Goal: Task Accomplishment & Management: Use online tool/utility

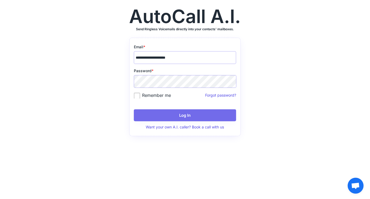
click at [168, 112] on button "Log In" at bounding box center [185, 115] width 102 height 12
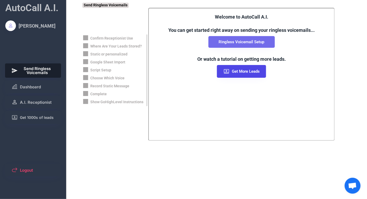
click at [236, 44] on button "Ringless Voicemail Setup" at bounding box center [241, 42] width 66 height 12
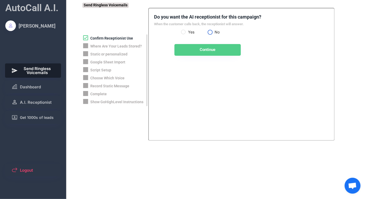
click at [213, 31] on label "No" at bounding box center [223, 32] width 21 height 4
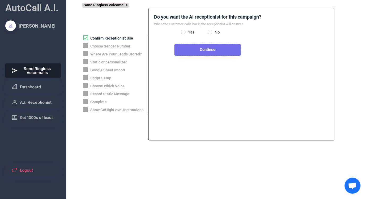
click at [203, 48] on button "Continue" at bounding box center [207, 50] width 66 height 12
select select "**********"
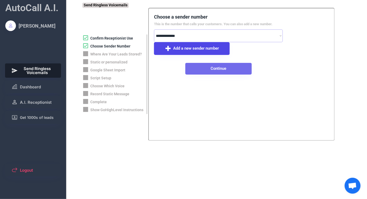
click at [205, 71] on button "Continue" at bounding box center [218, 69] width 66 height 12
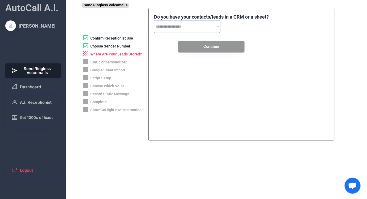
click at [193, 30] on select "**********" at bounding box center [187, 26] width 66 height 13
select select "**********"
click at [154, 20] on select "**********" at bounding box center [187, 26] width 66 height 13
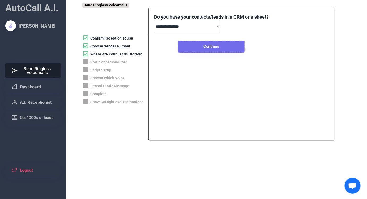
click at [197, 46] on button "Continue" at bounding box center [211, 47] width 66 height 12
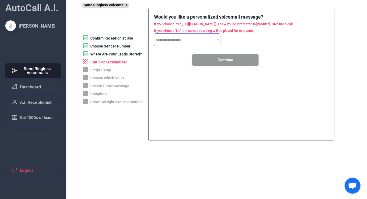
click at [191, 43] on select "**********" at bounding box center [187, 39] width 66 height 13
select select "*****"
click at [154, 33] on select "**********" at bounding box center [187, 39] width 66 height 13
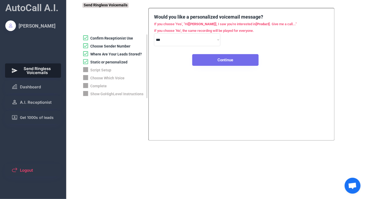
click at [215, 58] on button "Continue" at bounding box center [225, 60] width 66 height 12
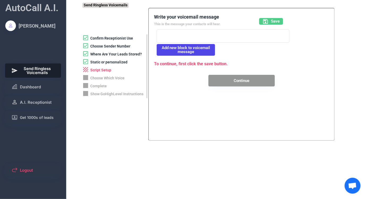
click at [190, 36] on div at bounding box center [223, 35] width 133 height 13
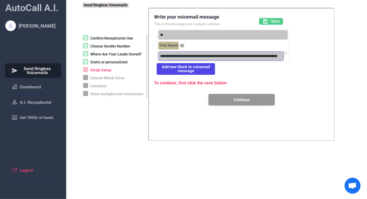
click at [192, 58] on input "input" at bounding box center [220, 55] width 125 height 9
click at [206, 55] on input "input" at bounding box center [220, 55] width 125 height 9
type input "**********"
click at [265, 22] on use at bounding box center [265, 21] width 5 height 5
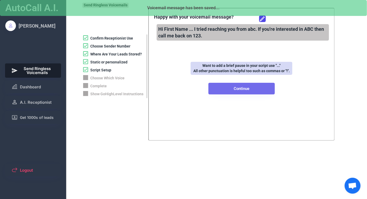
click at [239, 91] on button "Continue" at bounding box center [241, 89] width 66 height 12
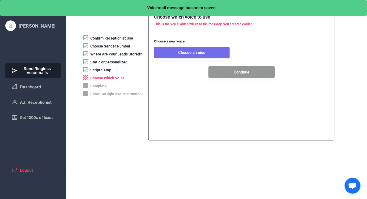
click at [183, 54] on button "Choose a voice" at bounding box center [192, 53] width 76 height 12
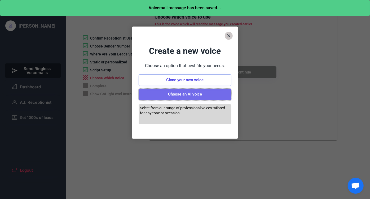
click at [186, 96] on button "Choose an AI voice" at bounding box center [185, 95] width 93 height 12
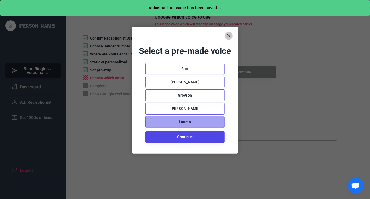
click at [190, 120] on div "Lauren" at bounding box center [185, 121] width 12 height 5
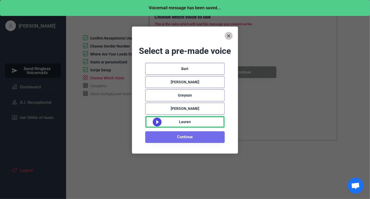
click at [190, 135] on button "Continue" at bounding box center [185, 137] width 80 height 12
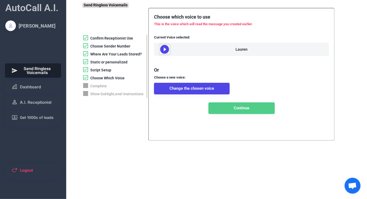
click at [166, 50] on use at bounding box center [164, 49] width 9 height 9
click at [235, 114] on button "Continue" at bounding box center [241, 108] width 66 height 12
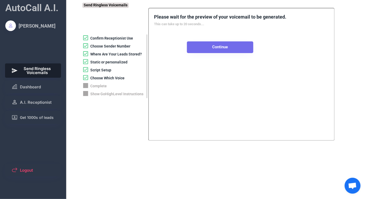
click at [209, 50] on button "Continue" at bounding box center [220, 47] width 66 height 12
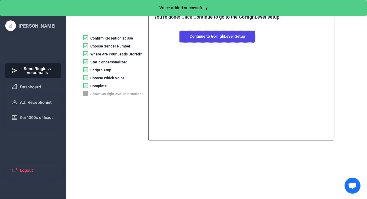
click at [204, 40] on button "Continue to GoHighLevel Setup" at bounding box center [217, 37] width 76 height 12
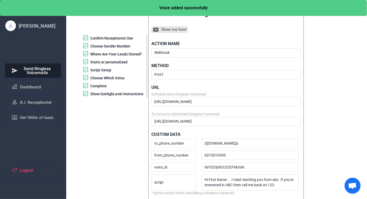
click at [38, 73] on span "Send Ringless Voicemails" at bounding box center [37, 71] width 35 height 8
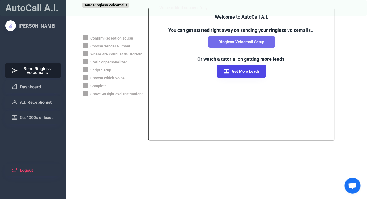
click at [230, 43] on button "Ringless Voicemail Setup" at bounding box center [241, 42] width 66 height 12
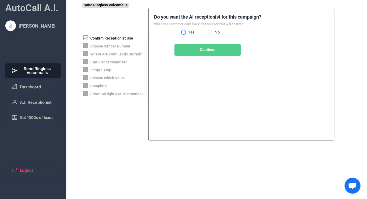
click at [186, 31] on label "Yes" at bounding box center [196, 32] width 21 height 4
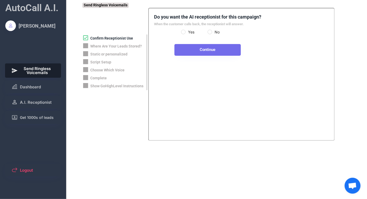
click at [200, 52] on button "Continue" at bounding box center [207, 50] width 66 height 12
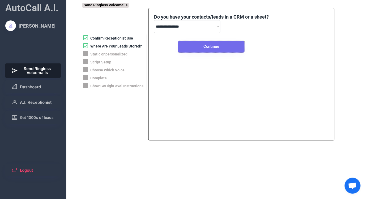
click at [206, 49] on button "Continue" at bounding box center [211, 47] width 66 height 12
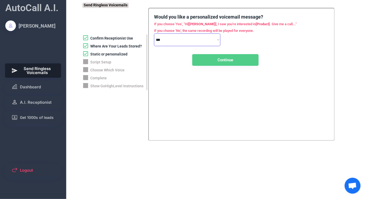
click at [187, 45] on select "**********" at bounding box center [187, 39] width 66 height 13
click at [201, 58] on button "Continue" at bounding box center [225, 60] width 66 height 12
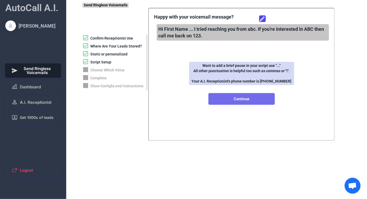
click at [228, 99] on button "Continue" at bounding box center [241, 99] width 66 height 12
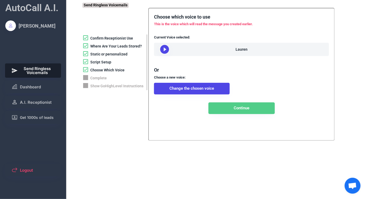
click at [179, 51] on div "Lauren" at bounding box center [241, 49] width 175 height 13
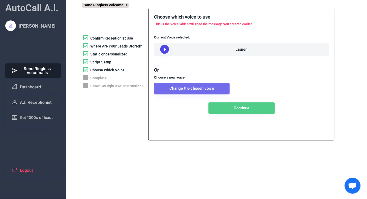
click at [210, 94] on button "Change the chosen voice" at bounding box center [192, 89] width 76 height 12
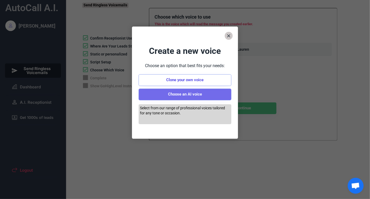
click at [182, 96] on button "Choose an AI voice" at bounding box center [185, 95] width 93 height 12
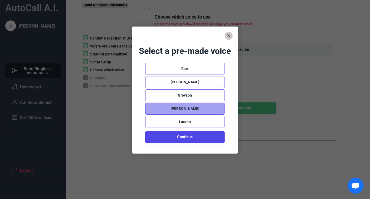
click at [181, 110] on div "Abigail" at bounding box center [185, 108] width 29 height 5
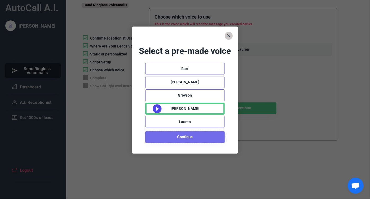
click at [167, 138] on button "Continue" at bounding box center [185, 137] width 80 height 12
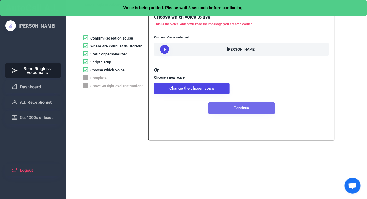
click at [225, 114] on button "Continue" at bounding box center [241, 108] width 66 height 12
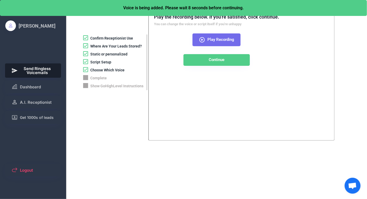
click at [206, 40] on button "Play Recording" at bounding box center [216, 39] width 48 height 13
click at [204, 40] on icon at bounding box center [202, 40] width 6 height 6
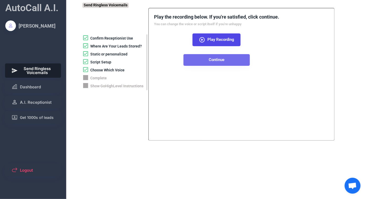
click at [204, 60] on button "Continue" at bounding box center [216, 60] width 66 height 12
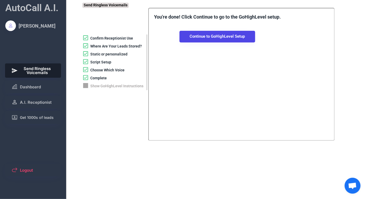
click at [201, 37] on button "Continue to GoHighLevel Setup" at bounding box center [217, 37] width 76 height 12
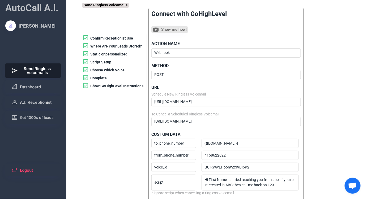
click at [39, 73] on span "Send Ringless Voicemails" at bounding box center [37, 71] width 35 height 8
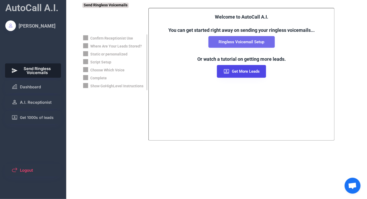
click at [235, 42] on button "Ringless Voicemail Setup" at bounding box center [241, 42] width 66 height 12
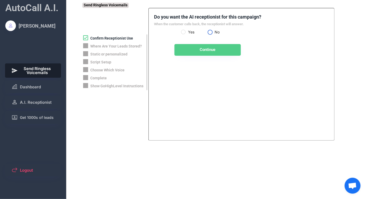
click at [213, 31] on label "No" at bounding box center [223, 32] width 21 height 4
click at [180, 32] on div "Do you want the AI receptionist for this campaign? When the customer calls back…" at bounding box center [207, 35] width 107 height 42
click at [186, 32] on label "Yes" at bounding box center [196, 32] width 21 height 4
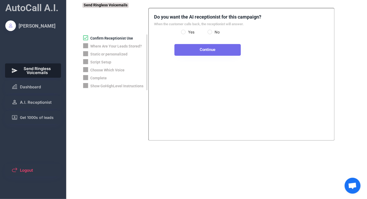
click at [192, 49] on button "Continue" at bounding box center [207, 50] width 66 height 12
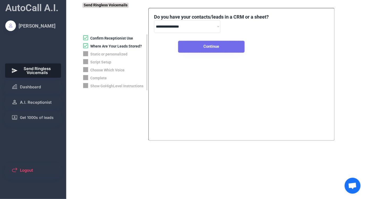
click at [192, 49] on button "Continue" at bounding box center [211, 47] width 66 height 12
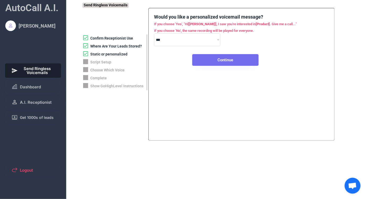
click at [197, 58] on button "Continue" at bounding box center [225, 60] width 66 height 12
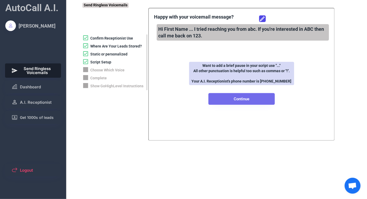
click at [224, 97] on button "Continue" at bounding box center [241, 99] width 66 height 12
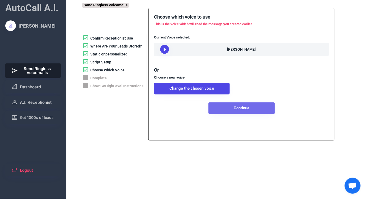
click at [248, 114] on button "Continue" at bounding box center [241, 108] width 66 height 12
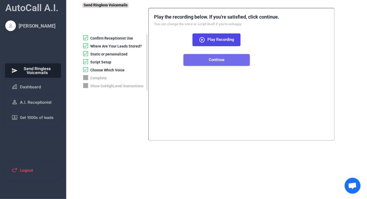
click at [224, 62] on button "Continue" at bounding box center [216, 60] width 66 height 12
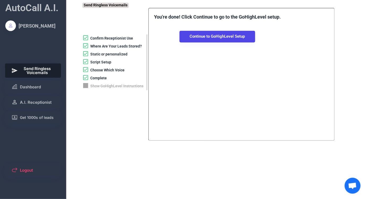
click at [206, 38] on button "Continue to GoHighLevel Setup" at bounding box center [217, 37] width 76 height 12
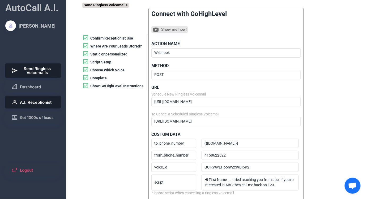
click at [39, 102] on span "A.I. Receptionist" at bounding box center [36, 102] width 32 height 4
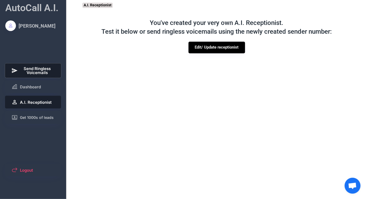
click at [40, 74] on span "Send Ringless Voicemails" at bounding box center [37, 71] width 35 height 8
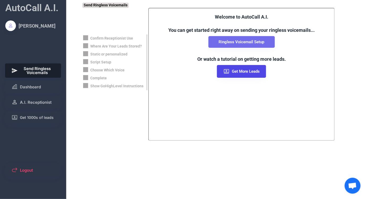
click at [233, 41] on button "Ringless Voicemail Setup" at bounding box center [241, 42] width 66 height 12
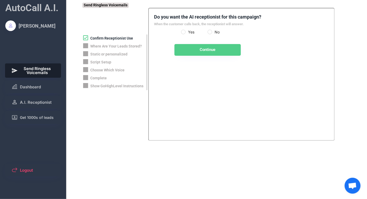
click at [213, 32] on div "Yes No" at bounding box center [207, 32] width 53 height 7
click at [213, 33] on label "No" at bounding box center [223, 32] width 21 height 4
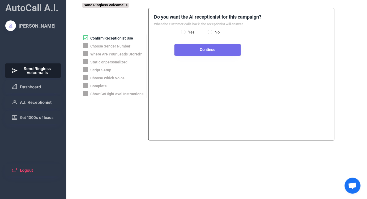
click at [201, 52] on button "Continue" at bounding box center [207, 50] width 66 height 12
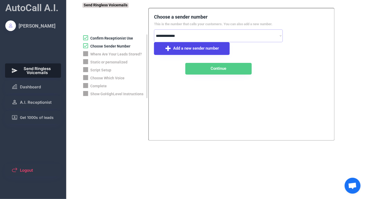
click at [101, 40] on div "Confirm Receptionist Use" at bounding box center [111, 38] width 43 height 5
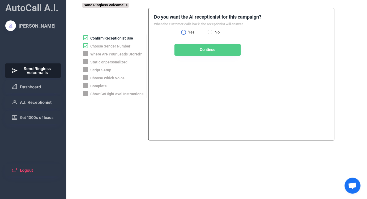
click at [189, 32] on label "Yes" at bounding box center [196, 32] width 21 height 4
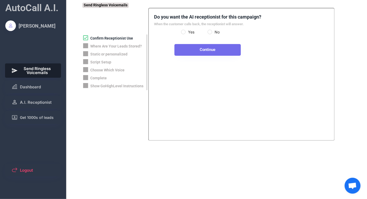
click at [199, 47] on button "Continue" at bounding box center [207, 50] width 66 height 12
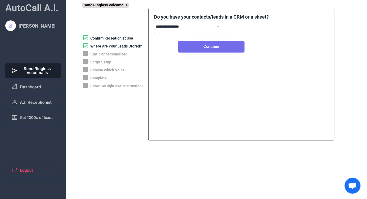
click at [194, 47] on button "Continue" at bounding box center [211, 47] width 66 height 12
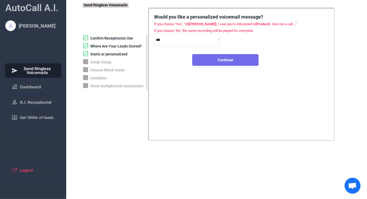
click at [203, 59] on button "Continue" at bounding box center [225, 60] width 66 height 12
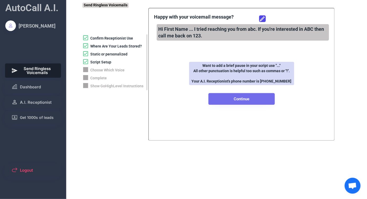
click at [235, 101] on button "Continue" at bounding box center [241, 99] width 66 height 12
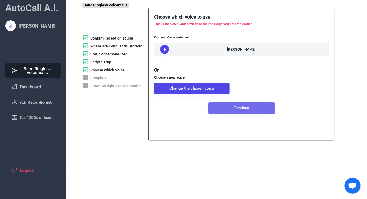
click at [226, 112] on button "Continue" at bounding box center [241, 108] width 66 height 12
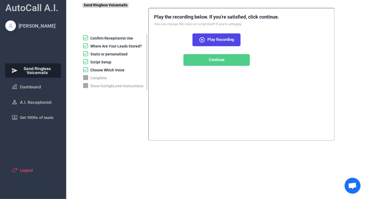
click at [107, 39] on div "Confirm Receptionist Use" at bounding box center [111, 38] width 43 height 5
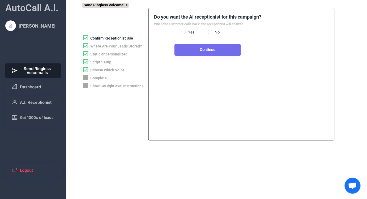
click at [188, 46] on button "Continue" at bounding box center [207, 50] width 66 height 12
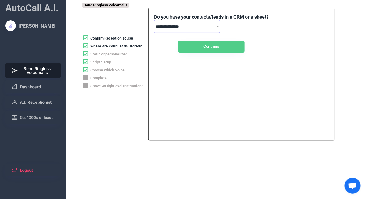
click at [180, 28] on select "**********" at bounding box center [187, 26] width 66 height 13
select select "**********"
click at [154, 20] on select "**********" at bounding box center [187, 26] width 66 height 13
click at [206, 53] on div "**********" at bounding box center [241, 74] width 186 height 133
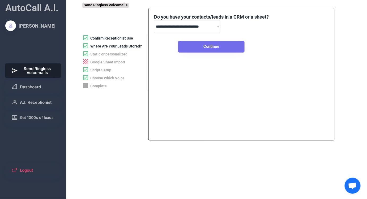
click at [205, 49] on button "Continue" at bounding box center [211, 47] width 66 height 12
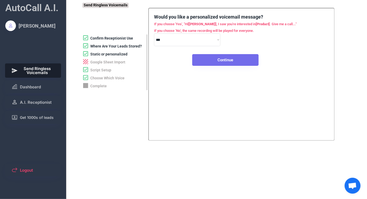
click at [212, 63] on button "Continue" at bounding box center [225, 60] width 66 height 12
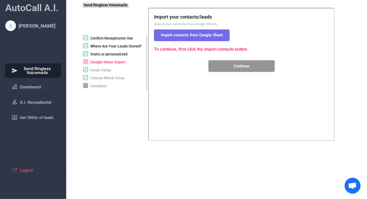
click at [189, 37] on button "Import contacts from Google Sheet" at bounding box center [192, 35] width 76 height 12
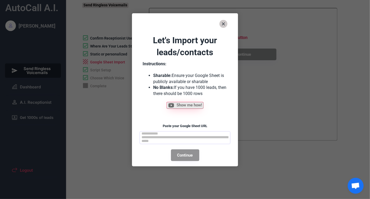
click at [183, 135] on textarea at bounding box center [185, 137] width 91 height 13
paste textarea "**********"
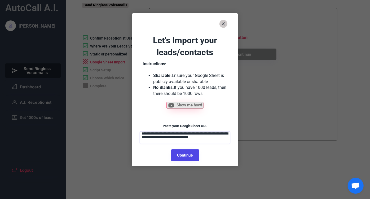
type textarea "**********"
drag, startPoint x: 173, startPoint y: 75, endPoint x: 208, endPoint y: 94, distance: 39.9
click at [208, 94] on ul "Sharable: Ensure your Google Sheet is publicly available or sharable No Blanks:…" at bounding box center [185, 82] width 85 height 30
drag, startPoint x: 168, startPoint y: 63, endPoint x: 175, endPoint y: 64, distance: 7.2
click at [175, 64] on div "Instructions: Sharable: Ensure your Google Sheet is publicly available or shara…" at bounding box center [185, 79] width 85 height 36
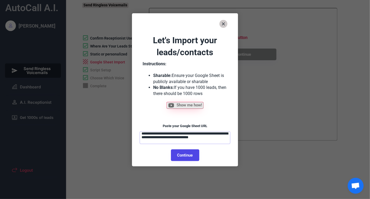
click at [190, 155] on button "Continue" at bounding box center [185, 155] width 28 height 12
click at [185, 155] on button "Continue" at bounding box center [185, 155] width 28 height 12
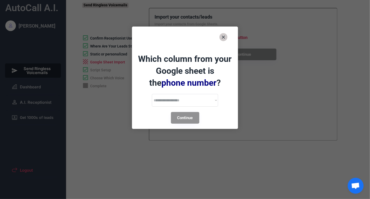
click at [185, 107] on div "**********" at bounding box center [185, 86] width 96 height 76
drag, startPoint x: 179, startPoint y: 101, endPoint x: 176, endPoint y: 103, distance: 3.9
click at [179, 101] on select "**********" at bounding box center [185, 100] width 66 height 13
select select "********"
click at [152, 94] on select "**********" at bounding box center [185, 100] width 66 height 13
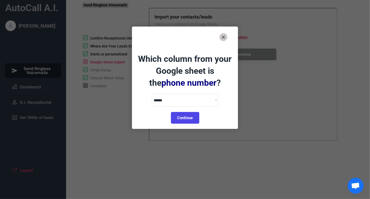
click at [184, 118] on button "Continue" at bounding box center [185, 118] width 28 height 12
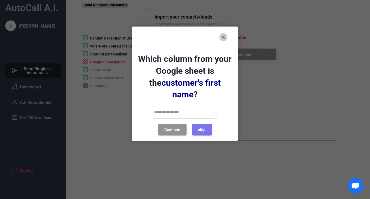
click at [171, 106] on select "**********" at bounding box center [185, 112] width 66 height 13
select select "******"
click at [152, 106] on select "**********" at bounding box center [185, 112] width 66 height 13
click at [176, 124] on button "Continue" at bounding box center [172, 130] width 28 height 12
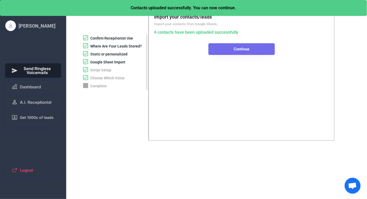
click at [230, 51] on button "Continue" at bounding box center [241, 49] width 66 height 12
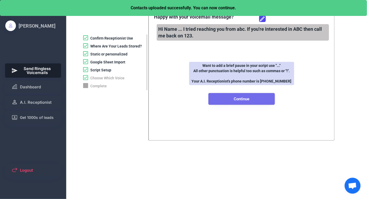
click at [235, 101] on button "Continue" at bounding box center [241, 99] width 66 height 12
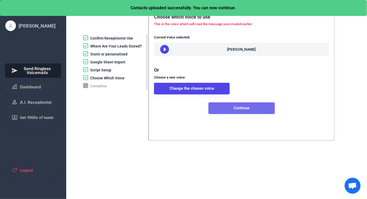
click at [235, 114] on button "Continue" at bounding box center [241, 108] width 66 height 12
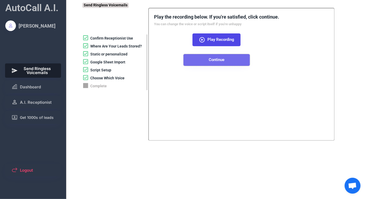
click at [211, 62] on button "Continue" at bounding box center [216, 60] width 66 height 12
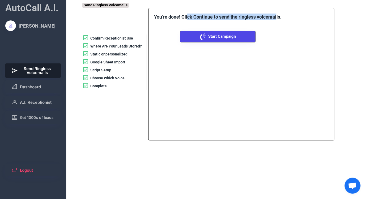
drag, startPoint x: 188, startPoint y: 17, endPoint x: 276, endPoint y: 18, distance: 88.4
click at [276, 18] on font "You're done! Click Continue to send the ringless voicemails." at bounding box center [217, 17] width 127 height 6
click at [190, 22] on div "You're done! Click Continue to send the ringless voicemails. Start Campaign Con…" at bounding box center [217, 28] width 127 height 29
drag, startPoint x: 185, startPoint y: 17, endPoint x: 278, endPoint y: 18, distance: 92.9
click at [278, 18] on font "You're done! Click Continue to send the ringless voicemails." at bounding box center [217, 17] width 127 height 6
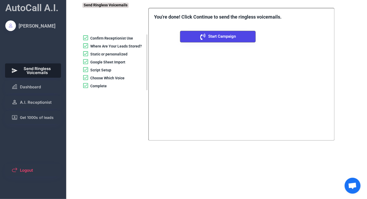
click at [285, 16] on div "**********" at bounding box center [241, 74] width 186 height 133
drag, startPoint x: 284, startPoint y: 34, endPoint x: 283, endPoint y: 38, distance: 3.8
click at [283, 38] on div "**********" at bounding box center [241, 74] width 186 height 133
click at [38, 70] on span "Send Ringless Voicemails" at bounding box center [37, 71] width 35 height 8
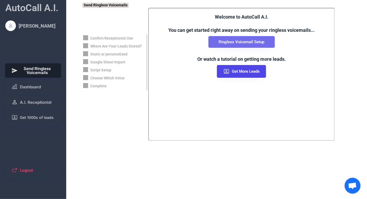
click at [220, 45] on button "Ringless Voicemail Setup" at bounding box center [241, 42] width 66 height 12
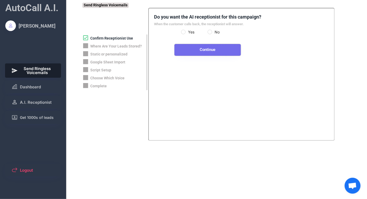
click at [215, 50] on button "Continue" at bounding box center [207, 50] width 66 height 12
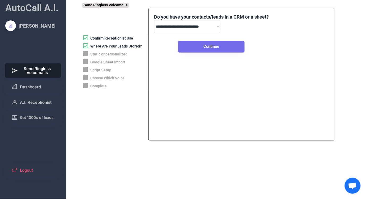
click at [215, 48] on button "Continue" at bounding box center [211, 47] width 66 height 12
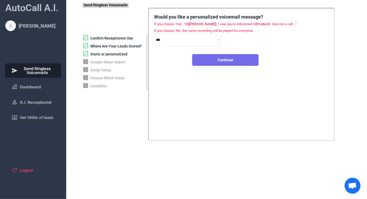
click at [206, 61] on button "Continue" at bounding box center [225, 60] width 66 height 12
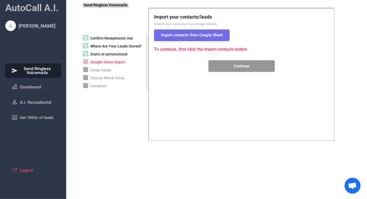
click at [202, 38] on button "Import contacts from Google Sheet" at bounding box center [192, 35] width 76 height 12
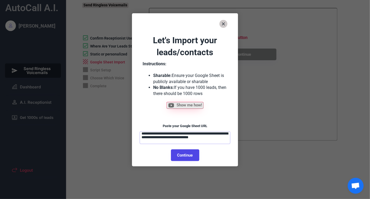
click at [181, 153] on button "Continue" at bounding box center [185, 155] width 28 height 12
click at [183, 156] on button "Continue" at bounding box center [185, 155] width 28 height 12
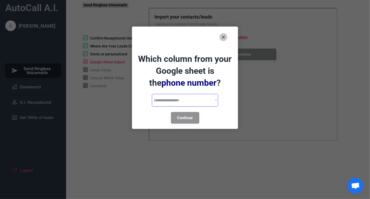
click at [184, 101] on select "**********" at bounding box center [185, 100] width 66 height 13
click at [152, 94] on select "**********" at bounding box center [185, 100] width 66 height 13
drag, startPoint x: 179, startPoint y: 116, endPoint x: 177, endPoint y: 102, distance: 14.4
click at [177, 102] on div "**********" at bounding box center [185, 86] width 96 height 76
click at [177, 102] on select "**********" at bounding box center [185, 100] width 66 height 13
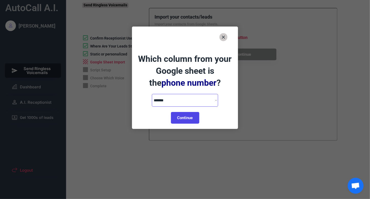
select select "********"
click at [152, 94] on select "**********" at bounding box center [185, 100] width 66 height 13
click at [181, 116] on button "Continue" at bounding box center [185, 118] width 28 height 12
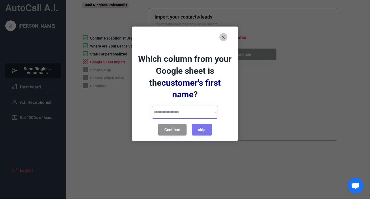
click at [173, 106] on select "**********" at bounding box center [185, 112] width 66 height 13
select select "******"
click at [152, 106] on select "**********" at bounding box center [185, 112] width 66 height 13
click at [175, 124] on button "Continue" at bounding box center [172, 130] width 28 height 12
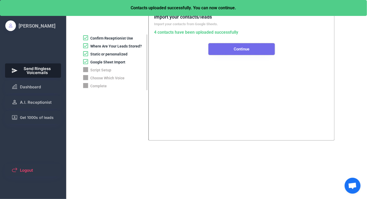
click at [226, 51] on button "Continue" at bounding box center [241, 49] width 66 height 12
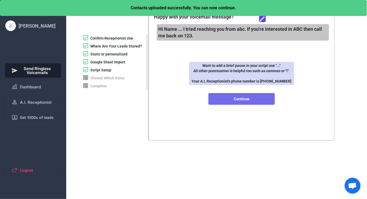
click at [222, 100] on button "Continue" at bounding box center [241, 99] width 66 height 12
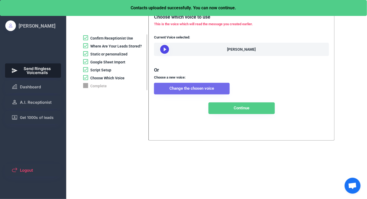
click at [183, 94] on button "Change the chosen voice" at bounding box center [192, 89] width 76 height 12
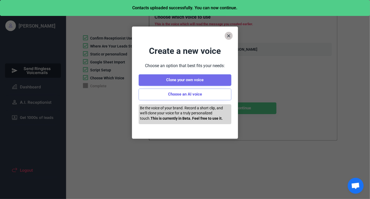
click at [178, 78] on button "Clone your own voice" at bounding box center [185, 80] width 93 height 12
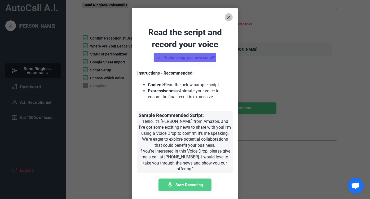
click at [157, 57] on use at bounding box center [158, 57] width 6 height 6
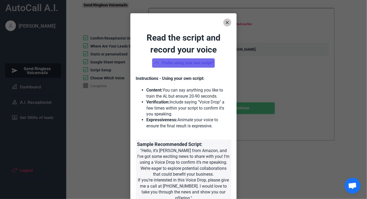
click at [154, 63] on icon at bounding box center [156, 63] width 6 height 6
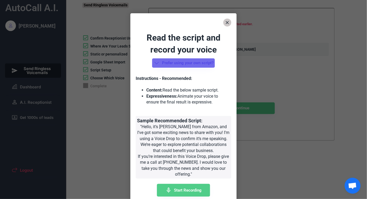
click at [154, 64] on icon at bounding box center [156, 63] width 6 height 6
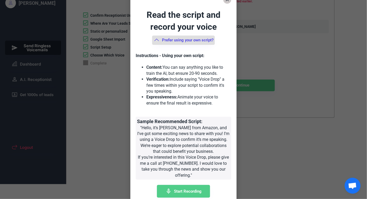
scroll to position [26, 0]
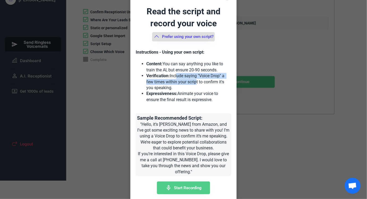
drag, startPoint x: 176, startPoint y: 78, endPoint x: 194, endPoint y: 83, distance: 18.5
click at [194, 83] on li "Verification: Include saying "Voice Drop" a few times within your script to con…" at bounding box center [188, 82] width 85 height 18
click at [183, 186] on span "Start Recording" at bounding box center [188, 188] width 28 height 4
click at [185, 186] on span "End Recording" at bounding box center [187, 188] width 25 height 4
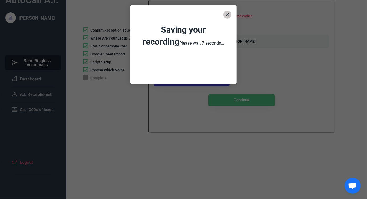
scroll to position [8, 0]
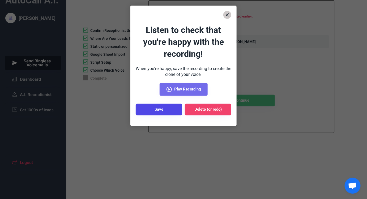
click at [177, 89] on span "Play Recording" at bounding box center [187, 89] width 27 height 4
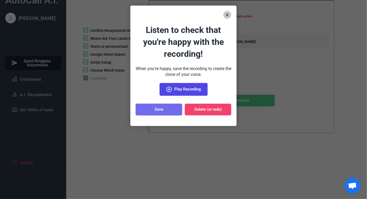
click at [168, 109] on button "Save" at bounding box center [159, 110] width 46 height 12
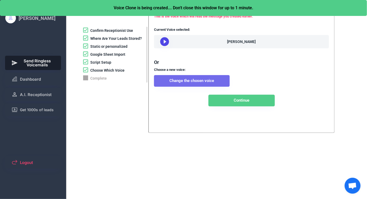
click at [176, 87] on button "Change the chosen voice" at bounding box center [192, 81] width 76 height 12
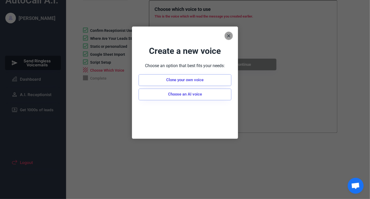
click at [228, 36] on use at bounding box center [228, 35] width 3 height 3
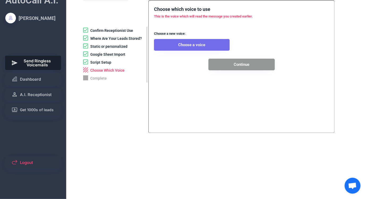
click at [188, 43] on button "Choose a voice" at bounding box center [192, 45] width 76 height 12
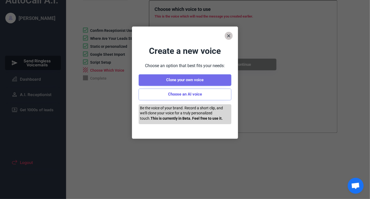
click at [179, 80] on button "Clone your own voice" at bounding box center [185, 80] width 93 height 12
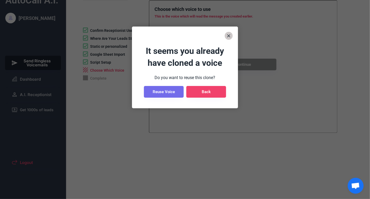
click at [170, 93] on button "Reuse Voice" at bounding box center [164, 92] width 40 height 12
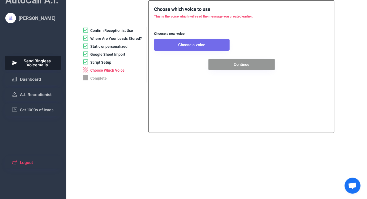
click at [185, 41] on button "Choose a voice" at bounding box center [192, 45] width 76 height 12
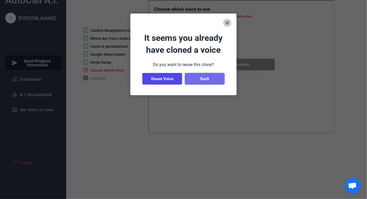
click at [205, 77] on button "Back" at bounding box center [205, 79] width 40 height 12
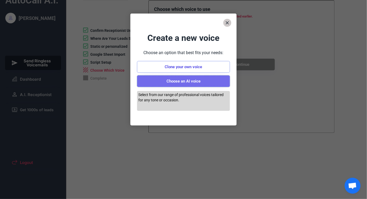
click at [188, 81] on button "Choose an AI voice" at bounding box center [183, 81] width 93 height 12
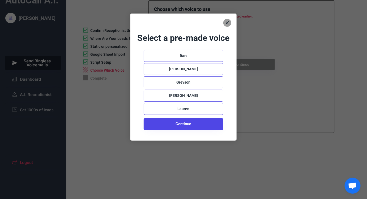
click at [230, 23] on button at bounding box center [227, 23] width 8 height 8
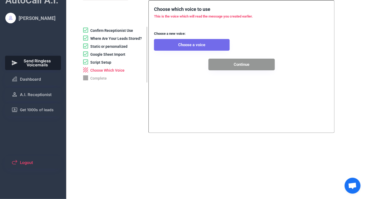
click at [205, 42] on button "Choose a voice" at bounding box center [192, 45] width 76 height 12
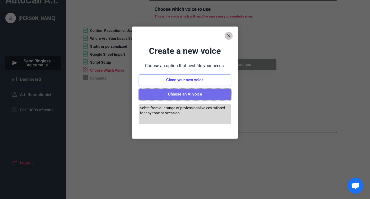
click at [187, 94] on button "Choose an AI voice" at bounding box center [185, 95] width 93 height 12
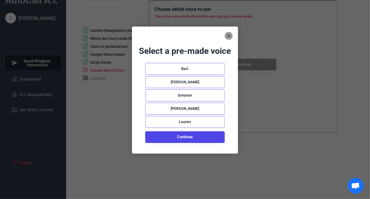
click at [229, 33] on icon at bounding box center [228, 35] width 5 height 5
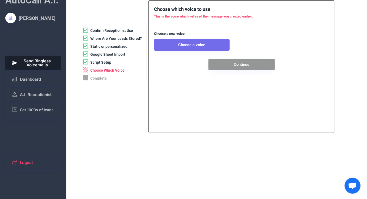
click at [187, 47] on button "Choose a voice" at bounding box center [192, 45] width 76 height 12
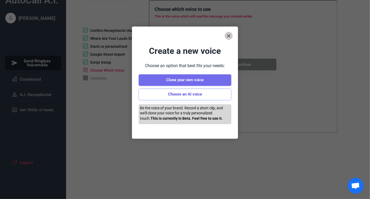
click at [192, 78] on button "Clone your own voice" at bounding box center [185, 80] width 93 height 12
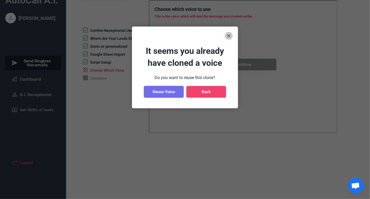
click at [168, 93] on button "Reuse Voice" at bounding box center [164, 92] width 40 height 12
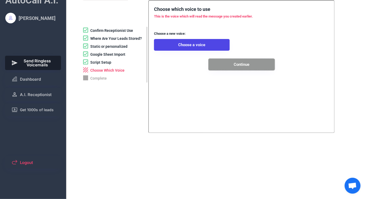
click at [232, 66] on button "Continue" at bounding box center [241, 65] width 66 height 12
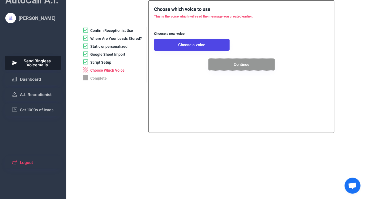
click at [232, 66] on button "Continue" at bounding box center [241, 65] width 66 height 12
drag, startPoint x: 231, startPoint y: 66, endPoint x: 229, endPoint y: 65, distance: 2.7
click at [231, 66] on button "Continue" at bounding box center [241, 65] width 66 height 12
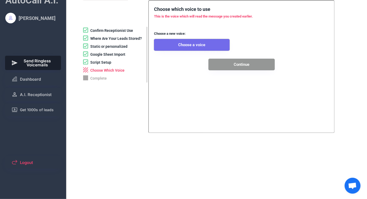
click at [187, 43] on button "Choose a voice" at bounding box center [192, 45] width 76 height 12
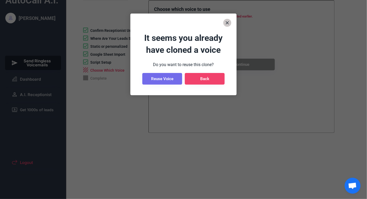
click at [164, 81] on button "Reuse Voice" at bounding box center [162, 79] width 40 height 12
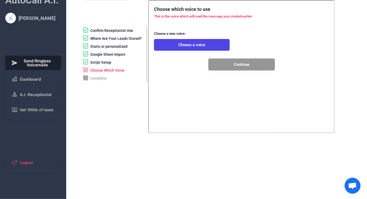
click at [242, 65] on button "Continue" at bounding box center [241, 65] width 66 height 12
click at [190, 43] on button "Choose a voice" at bounding box center [192, 45] width 76 height 12
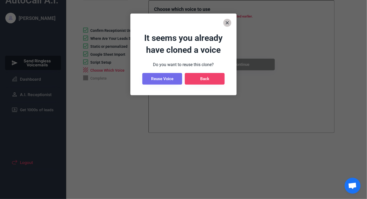
click at [166, 78] on button "Reuse Voice" at bounding box center [162, 79] width 40 height 12
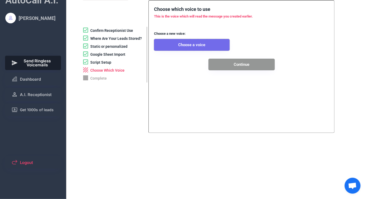
click at [192, 46] on button "Choose a voice" at bounding box center [192, 45] width 76 height 12
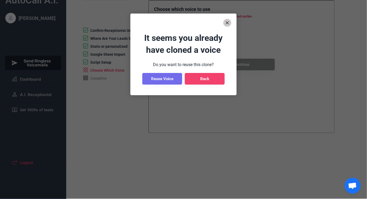
click at [166, 84] on button "Reuse Voice" at bounding box center [162, 79] width 40 height 12
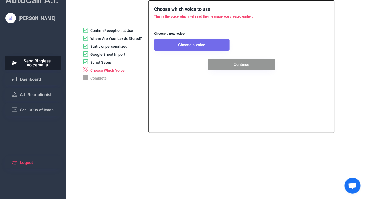
click at [200, 43] on button "Choose a voice" at bounding box center [192, 45] width 76 height 12
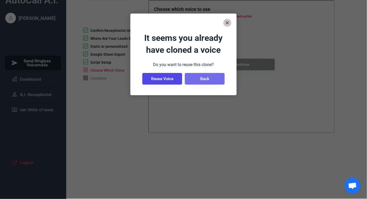
click at [200, 76] on button "Back" at bounding box center [205, 79] width 40 height 12
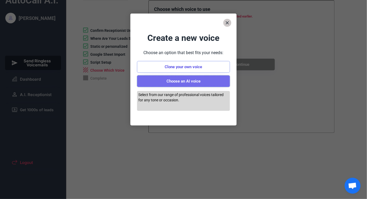
click at [192, 81] on button "Choose an AI voice" at bounding box center [183, 81] width 93 height 12
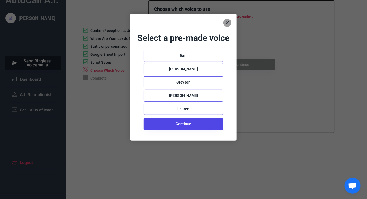
click at [226, 23] on icon at bounding box center [226, 22] width 5 height 5
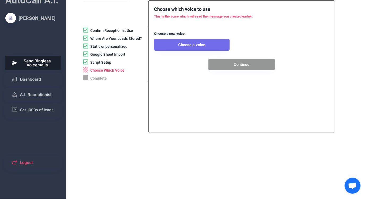
click at [203, 46] on button "Choose a voice" at bounding box center [192, 45] width 76 height 12
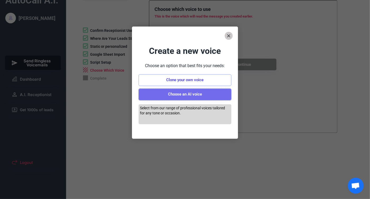
click at [194, 90] on button "Choose an AI voice" at bounding box center [185, 95] width 93 height 12
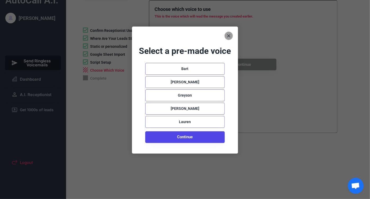
click at [229, 35] on icon at bounding box center [228, 35] width 5 height 5
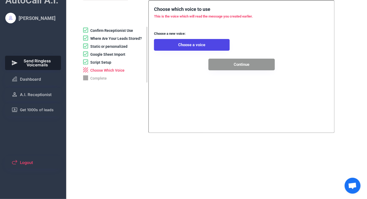
click at [190, 44] on button "Choose a voice" at bounding box center [192, 45] width 76 height 12
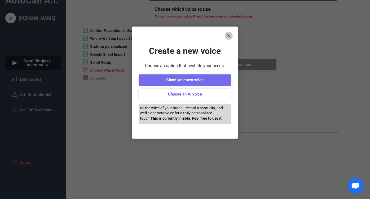
click at [187, 83] on button "Clone your own voice" at bounding box center [185, 80] width 93 height 12
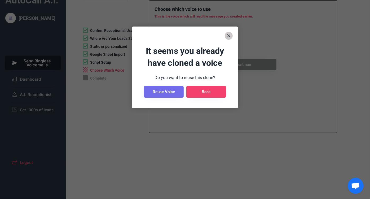
click at [172, 91] on button "Reuse Voice" at bounding box center [164, 92] width 40 height 12
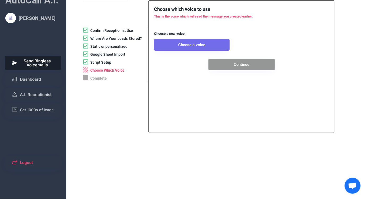
click at [180, 46] on button "Choose a voice" at bounding box center [192, 45] width 76 height 12
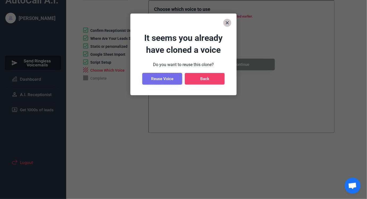
click at [161, 80] on button "Reuse Voice" at bounding box center [162, 79] width 40 height 12
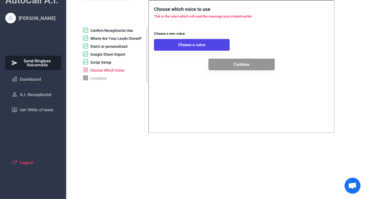
click at [103, 62] on div "Script Setup" at bounding box center [100, 62] width 21 height 5
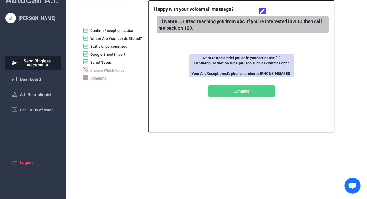
click at [234, 92] on button "Continue" at bounding box center [241, 91] width 66 height 12
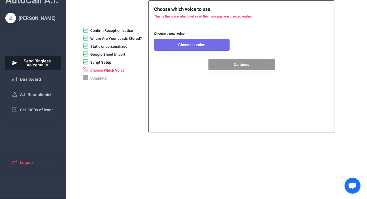
click at [189, 45] on button "Choose a voice" at bounding box center [192, 45] width 76 height 12
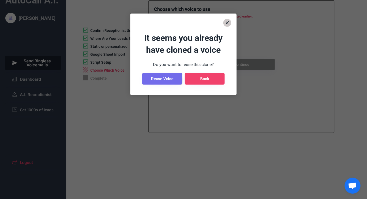
click at [167, 79] on button "Reuse Voice" at bounding box center [162, 79] width 40 height 12
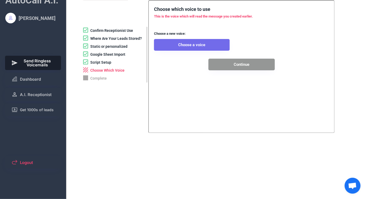
click at [204, 42] on button "Choose a voice" at bounding box center [192, 45] width 76 height 12
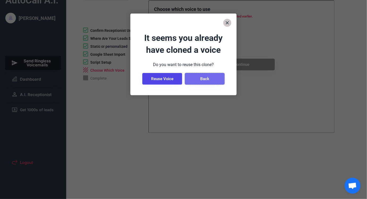
click at [205, 77] on button "Back" at bounding box center [205, 79] width 40 height 12
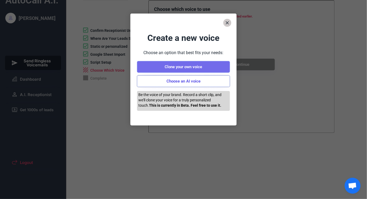
drag, startPoint x: 192, startPoint y: 80, endPoint x: 188, endPoint y: 65, distance: 15.5
click at [189, 63] on div "Create a new voice Choose an option that best fits your needs: Clone your own v…" at bounding box center [183, 71] width 106 height 88
click at [188, 65] on button "Clone your own voice" at bounding box center [183, 67] width 93 height 12
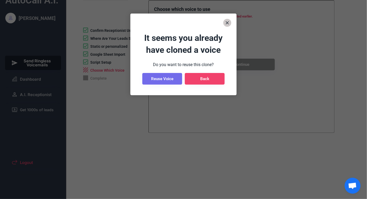
click at [164, 77] on button "Reuse Voice" at bounding box center [162, 79] width 40 height 12
